Goal: Navigation & Orientation: Find specific page/section

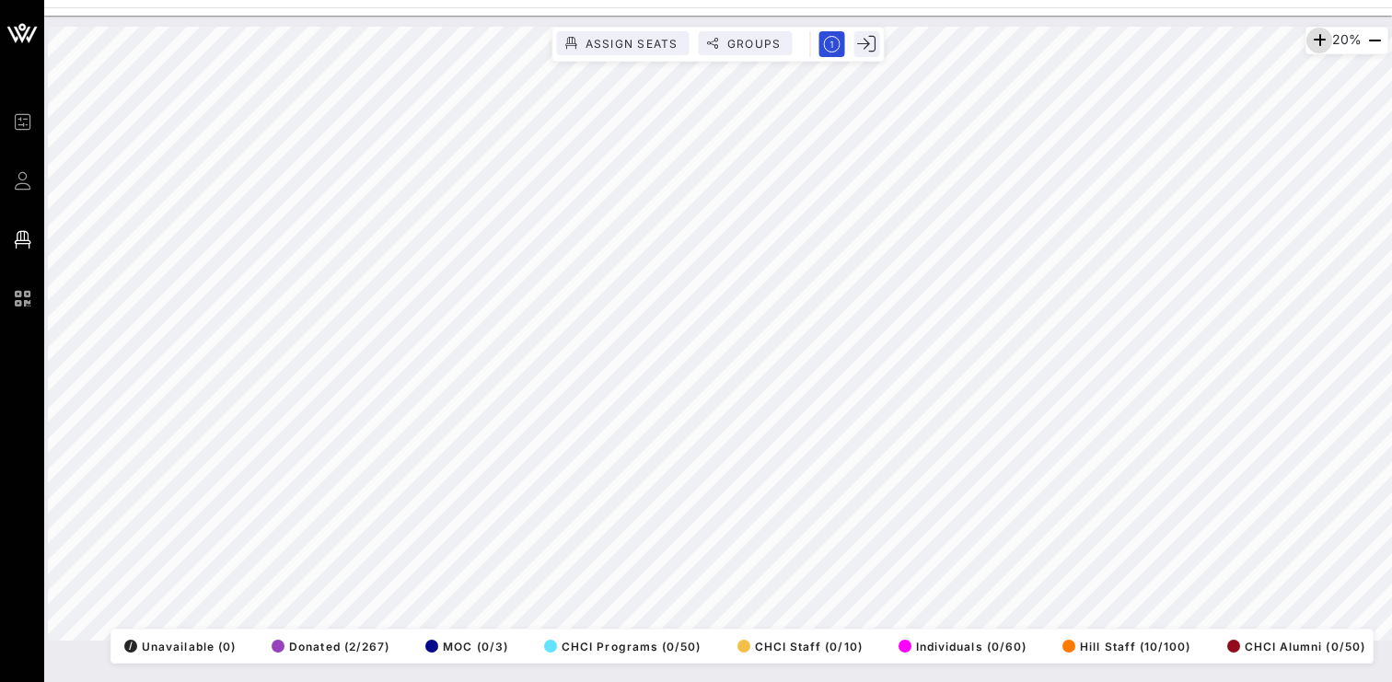
click at [1315, 44] on icon "button" at bounding box center [1320, 40] width 22 height 22
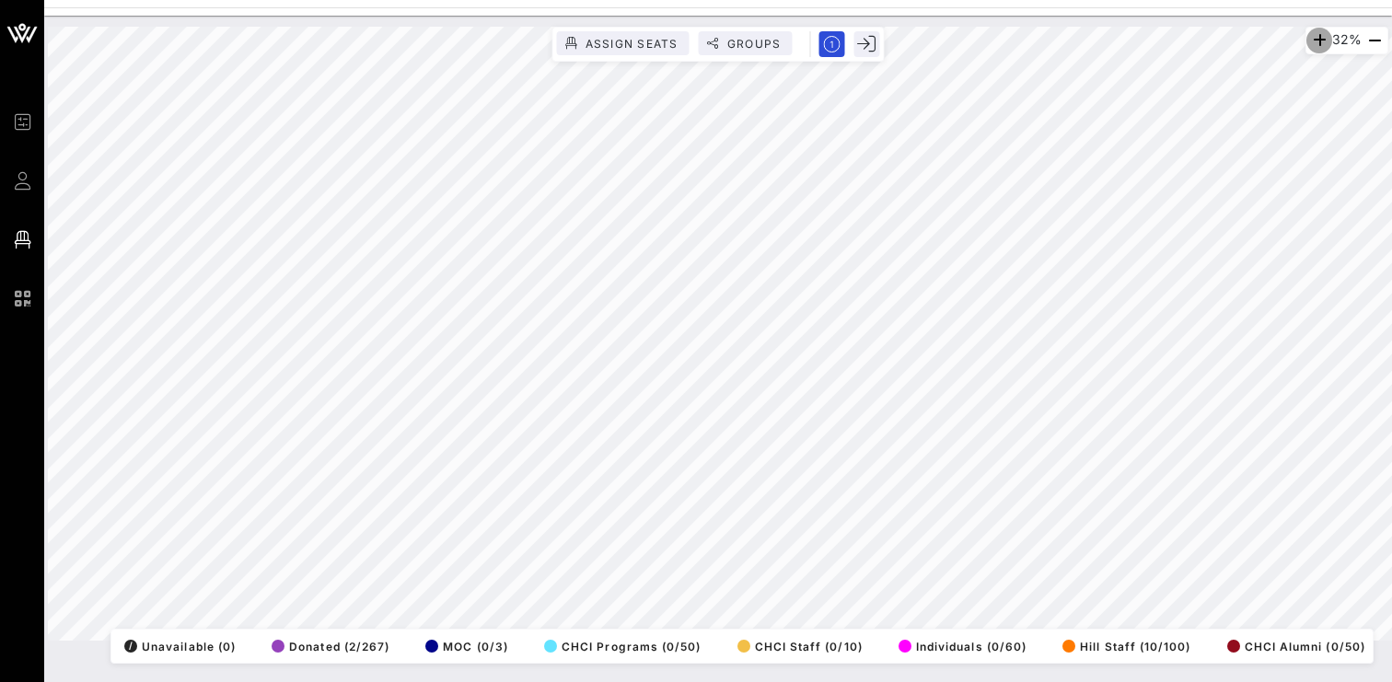
click at [1315, 44] on icon "button" at bounding box center [1320, 40] width 22 height 22
click at [1309, 42] on icon "button" at bounding box center [1320, 40] width 22 height 22
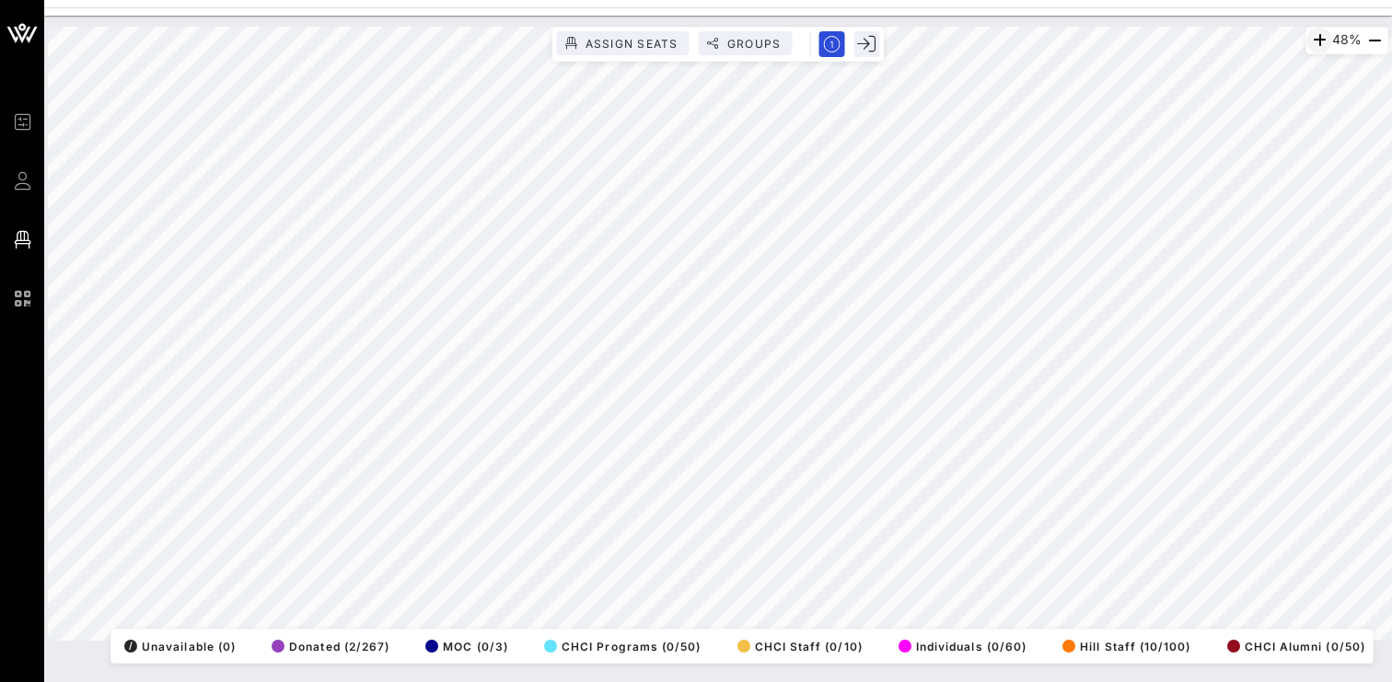
click at [1309, 42] on icon "button" at bounding box center [1320, 40] width 22 height 22
click at [1316, 46] on icon "button" at bounding box center [1320, 40] width 22 height 22
click at [1316, 46] on icon "button" at bounding box center [1321, 40] width 22 height 22
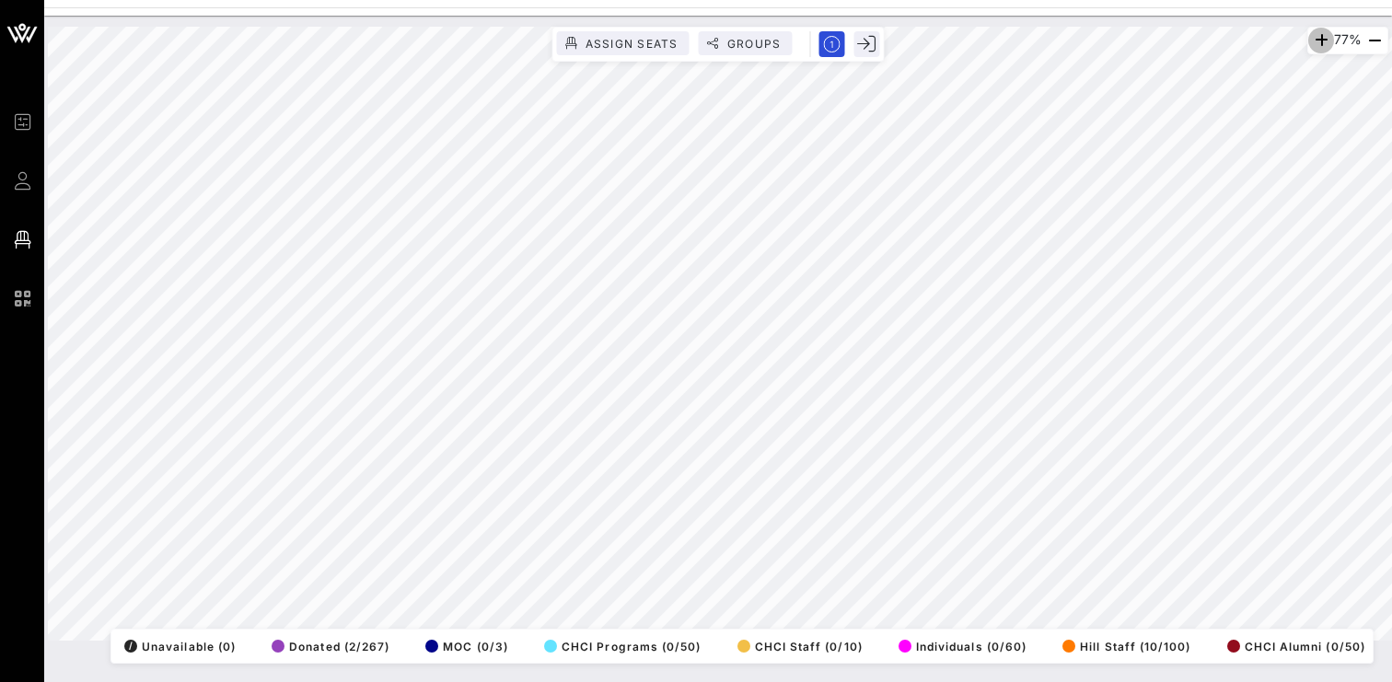
click at [1316, 46] on icon "button" at bounding box center [1321, 40] width 22 height 22
click at [1316, 46] on icon "button" at bounding box center [1320, 40] width 22 height 22
